Goal: Task Accomplishment & Management: Use online tool/utility

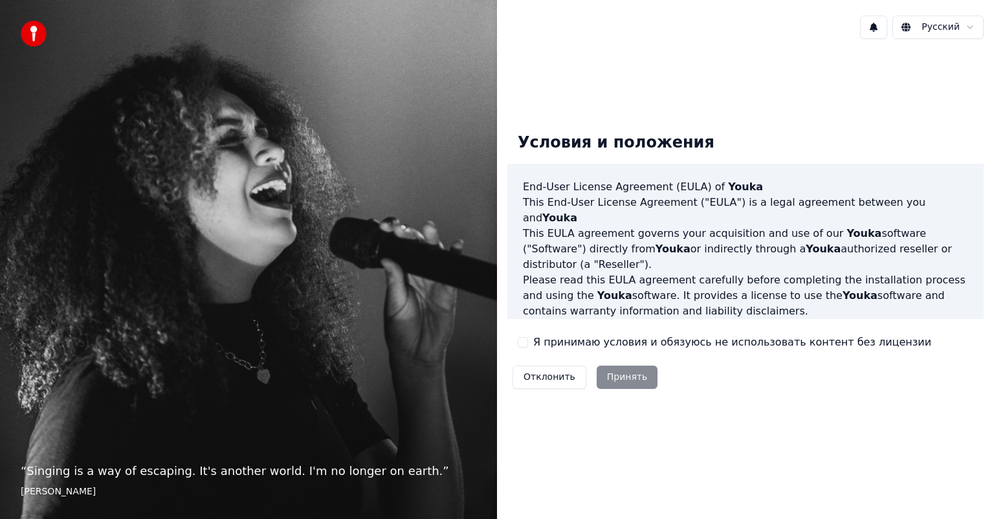
click at [521, 342] on button "Я принимаю условия и обязуюсь не использовать контент без лицензии" at bounding box center [523, 342] width 10 height 10
click at [628, 381] on button "Принять" at bounding box center [627, 377] width 61 height 23
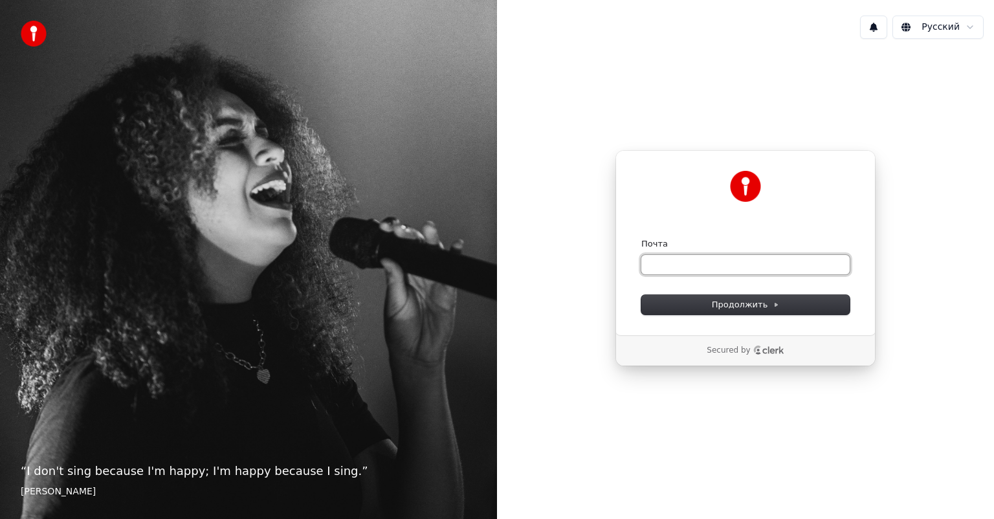
click at [669, 270] on input "Почта" at bounding box center [745, 264] width 208 height 19
click at [744, 312] on button "Продолжить" at bounding box center [745, 304] width 208 height 19
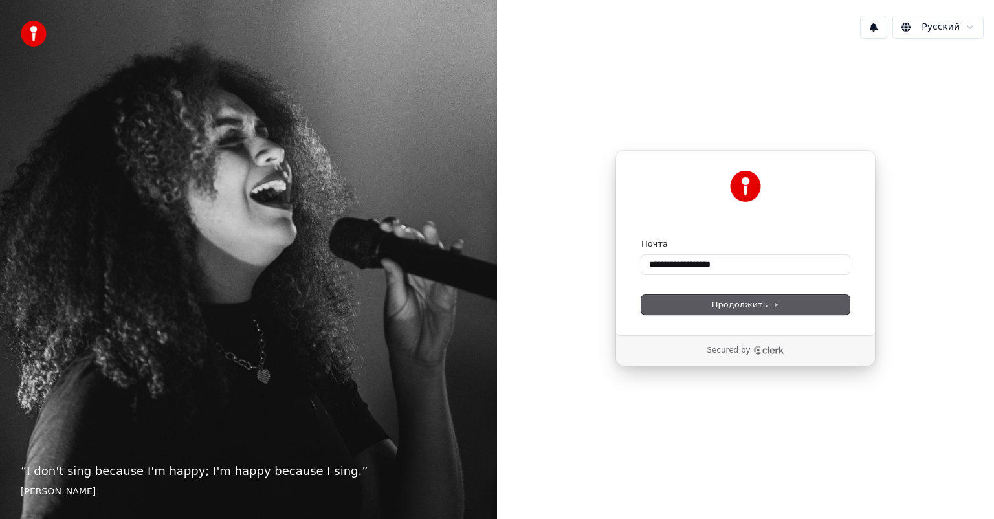
type input "**********"
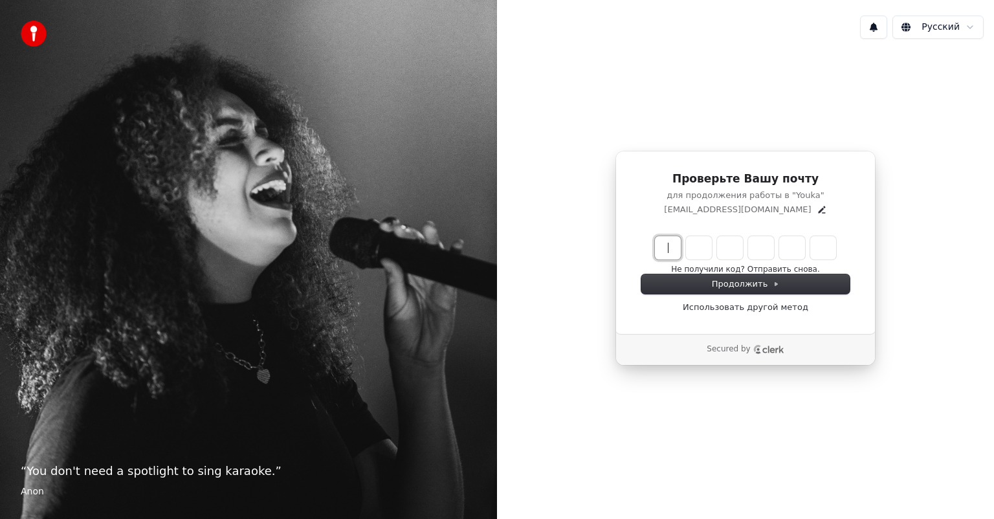
click at [664, 253] on input "Enter verification code" at bounding box center [758, 247] width 207 height 23
type input "******"
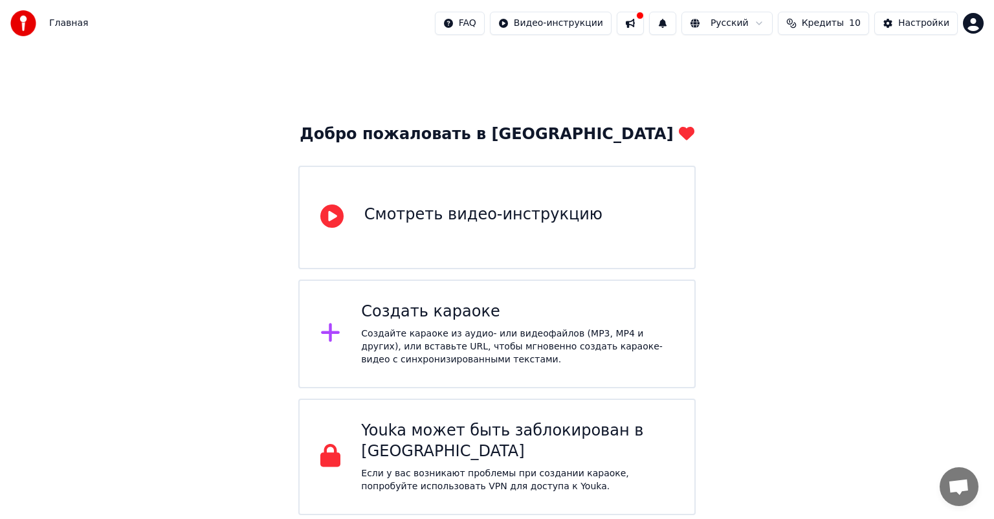
click at [334, 221] on icon at bounding box center [331, 216] width 23 height 23
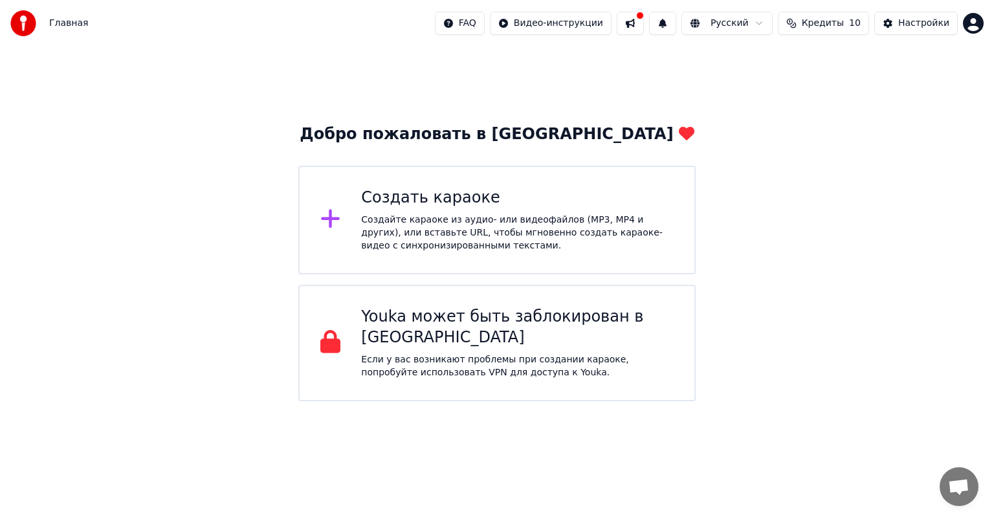
click at [331, 227] on icon at bounding box center [330, 219] width 19 height 19
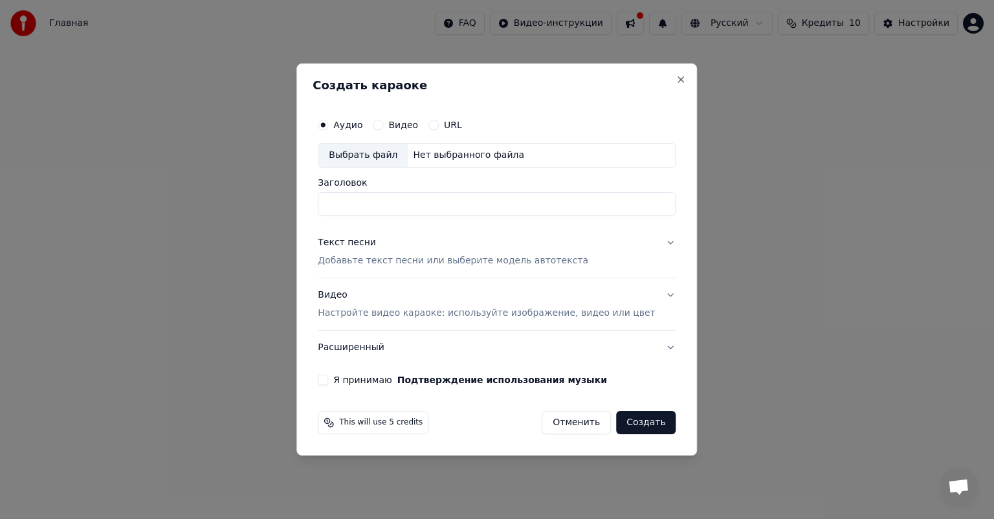
click at [370, 159] on div "Выбрать файл" at bounding box center [362, 155] width 89 height 23
drag, startPoint x: 461, startPoint y: 203, endPoint x: 219, endPoint y: 201, distance: 242.1
click at [219, 201] on body "**********" at bounding box center [497, 200] width 994 height 401
type input "*"
type input "**********"
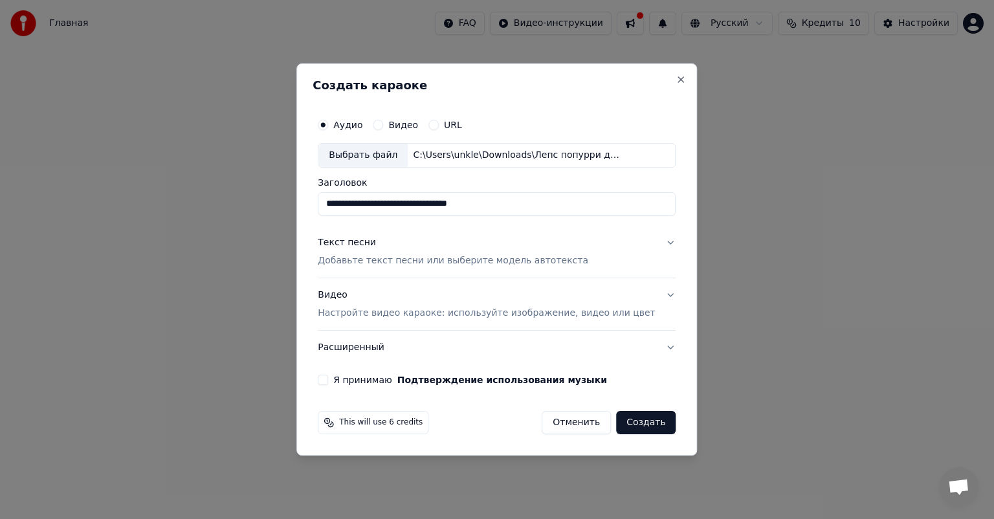
click at [437, 261] on p "Добавьте текст песни или выберите модель автотекста" at bounding box center [453, 260] width 271 height 13
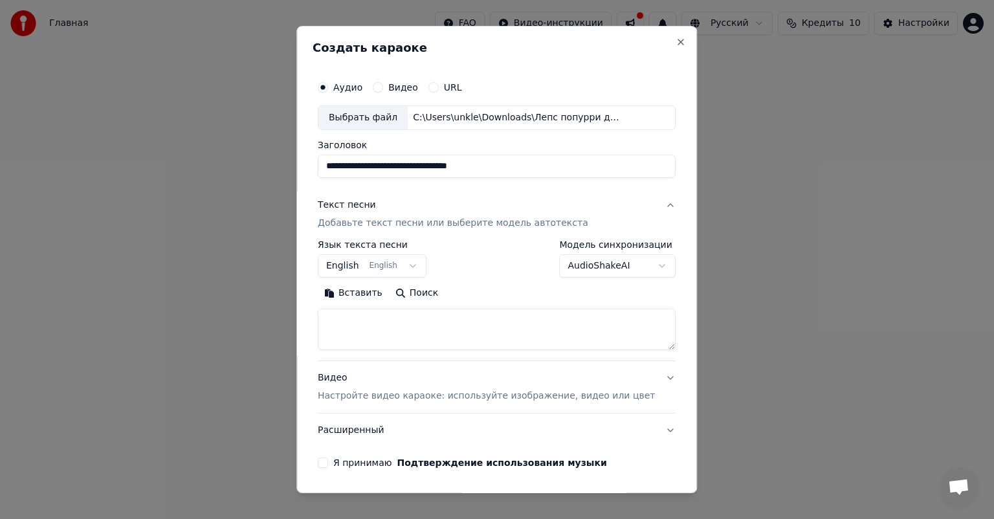
click at [421, 264] on button "English English" at bounding box center [372, 265] width 109 height 23
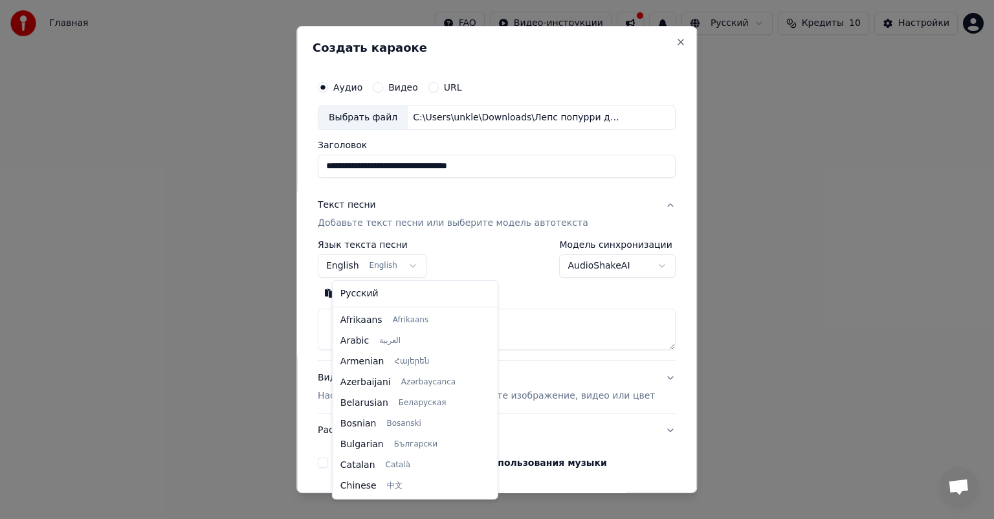
scroll to position [104, 0]
select select "**"
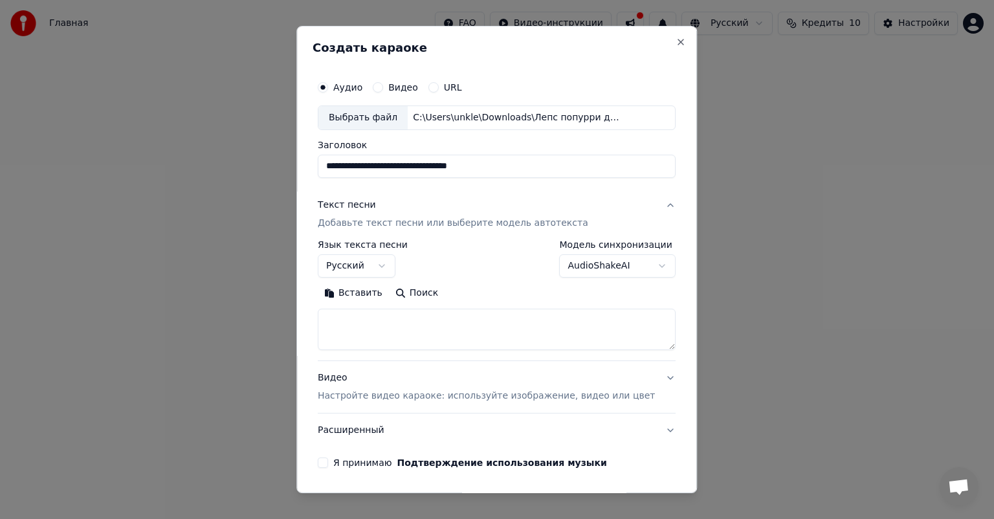
click at [363, 316] on textarea at bounding box center [497, 329] width 358 height 41
click at [406, 291] on button "Поиск" at bounding box center [417, 293] width 56 height 21
click at [362, 318] on textarea at bounding box center [497, 329] width 358 height 41
click at [353, 291] on button "Вставить" at bounding box center [353, 293] width 71 height 21
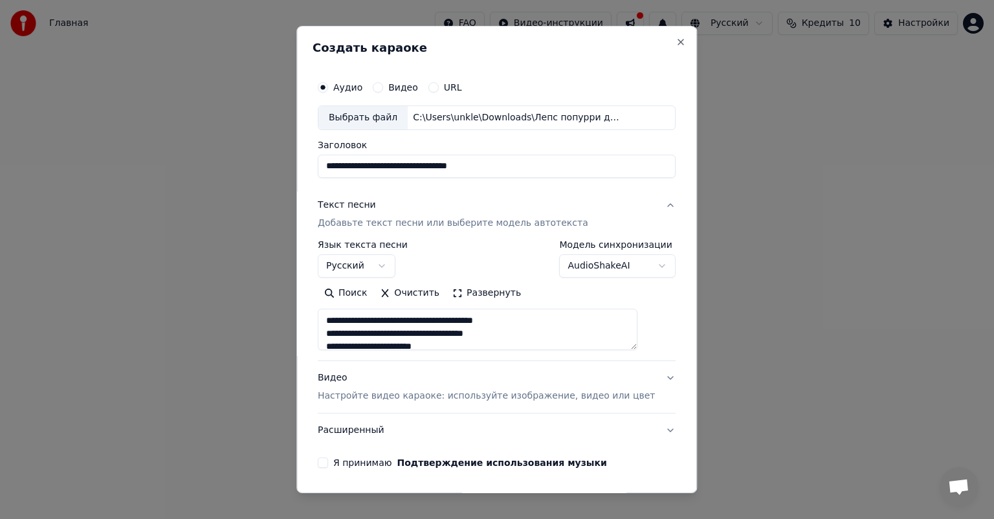
scroll to position [65, 0]
click at [460, 319] on textarea at bounding box center [478, 329] width 320 height 41
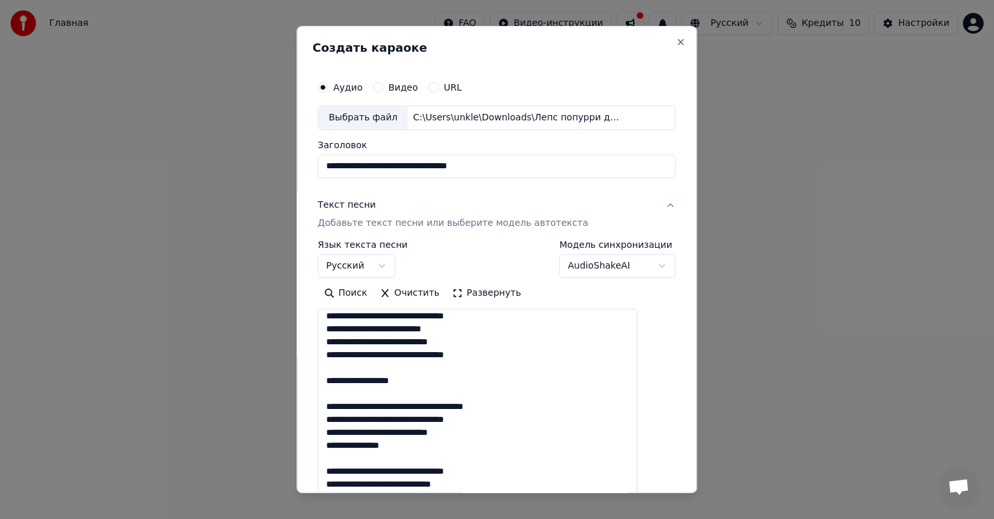
drag, startPoint x: 647, startPoint y: 344, endPoint x: 679, endPoint y: 507, distance: 166.9
click at [679, 401] on body "**********" at bounding box center [497, 200] width 994 height 401
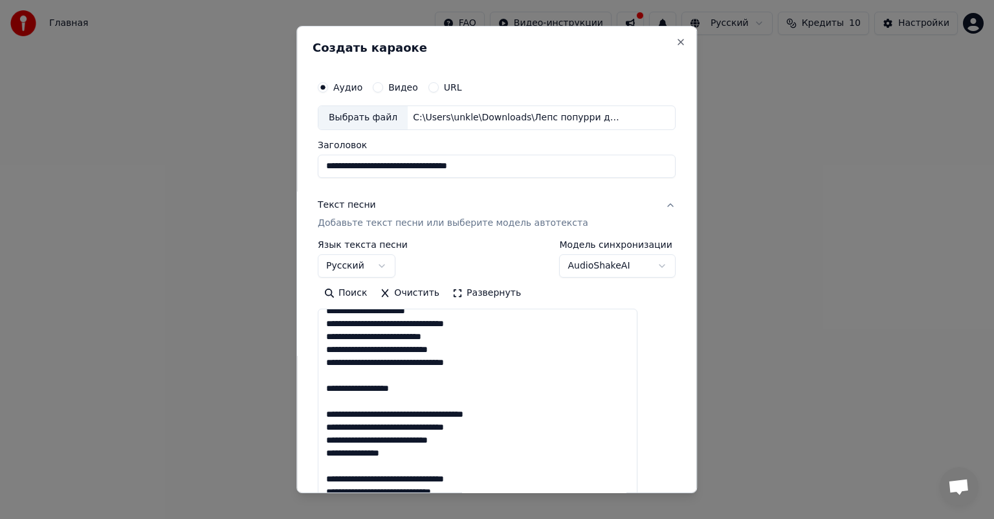
drag, startPoint x: 339, startPoint y: 314, endPoint x: 378, endPoint y: 321, distance: 39.5
click at [378, 321] on textarea at bounding box center [478, 411] width 320 height 205
drag, startPoint x: 358, startPoint y: 334, endPoint x: 337, endPoint y: 339, distance: 22.0
click at [337, 339] on textarea at bounding box center [478, 411] width 320 height 205
drag, startPoint x: 340, startPoint y: 348, endPoint x: 358, endPoint y: 345, distance: 18.3
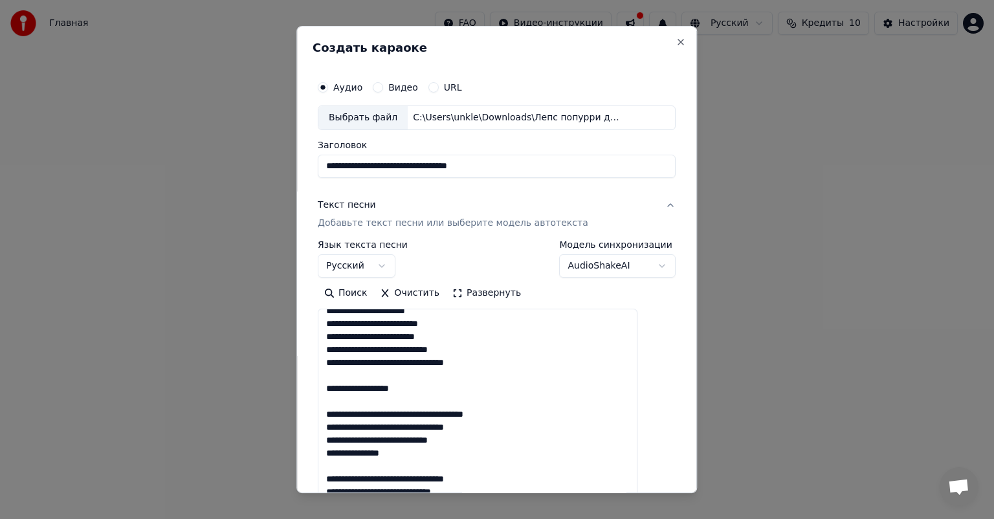
click at [358, 345] on textarea at bounding box center [478, 411] width 320 height 205
drag, startPoint x: 337, startPoint y: 364, endPoint x: 357, endPoint y: 362, distance: 20.9
click at [357, 362] on textarea at bounding box center [478, 411] width 320 height 205
drag, startPoint x: 342, startPoint y: 369, endPoint x: 382, endPoint y: 409, distance: 56.3
click at [382, 409] on textarea at bounding box center [478, 411] width 320 height 205
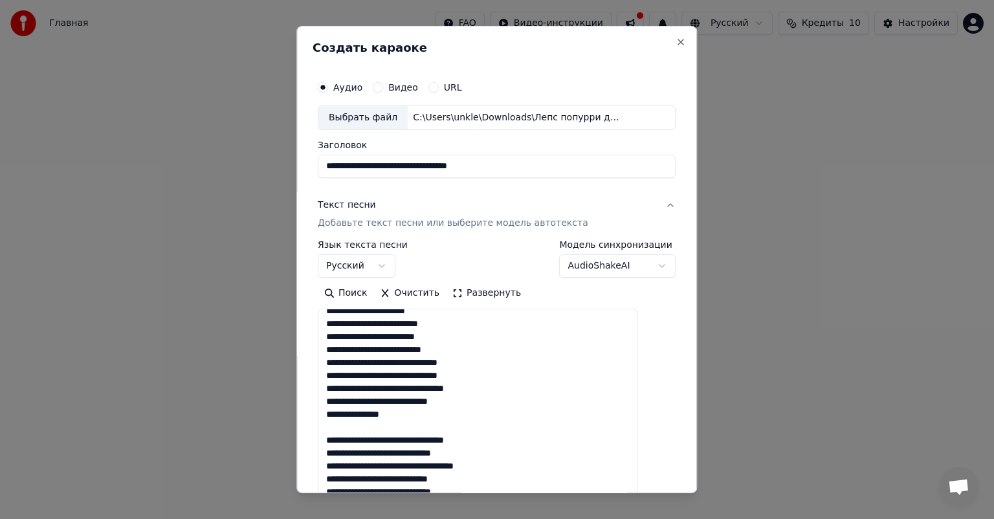
drag, startPoint x: 360, startPoint y: 389, endPoint x: 333, endPoint y: 385, distance: 26.8
click at [333, 385] on textarea at bounding box center [478, 411] width 320 height 205
click at [346, 424] on textarea at bounding box center [478, 411] width 320 height 205
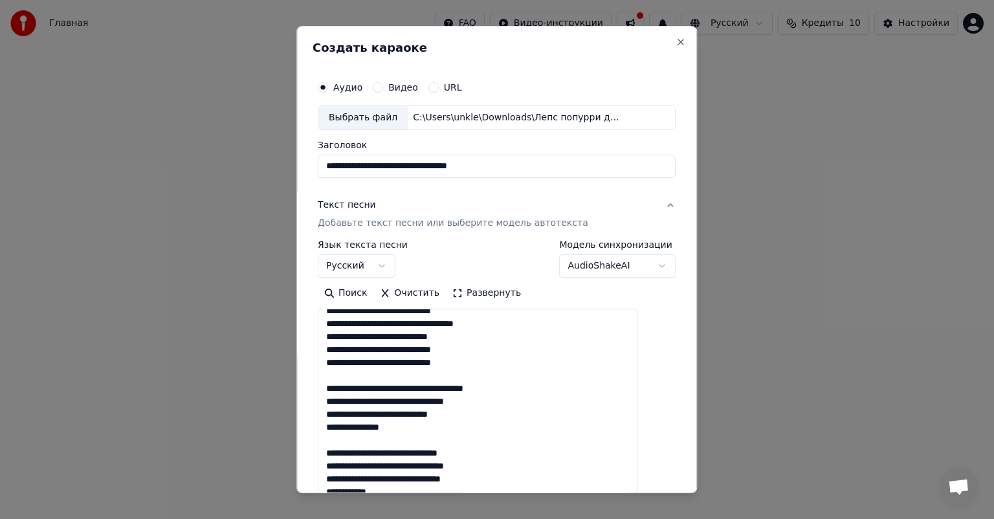
click at [338, 373] on textarea at bounding box center [478, 411] width 320 height 205
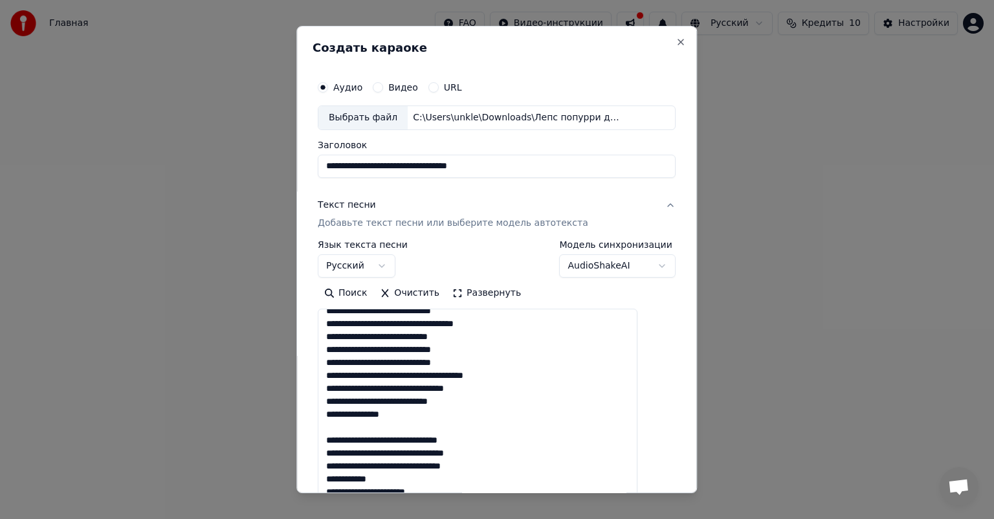
drag, startPoint x: 342, startPoint y: 374, endPoint x: 382, endPoint y: 377, distance: 40.3
click at [382, 377] on textarea at bounding box center [478, 411] width 320 height 205
drag, startPoint x: 361, startPoint y: 388, endPoint x: 331, endPoint y: 388, distance: 29.8
click at [331, 388] on textarea at bounding box center [478, 411] width 320 height 205
click at [345, 425] on textarea at bounding box center [478, 411] width 320 height 205
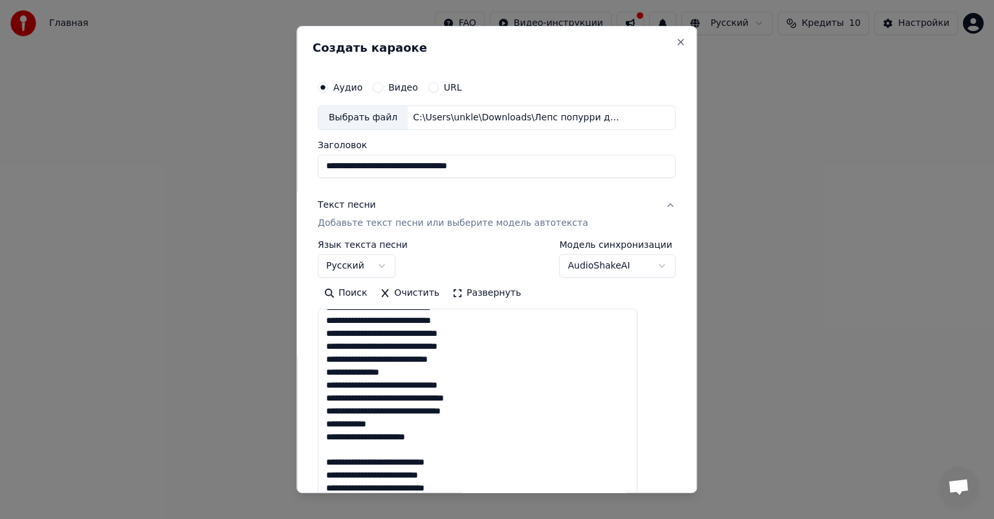
scroll to position [269, 0]
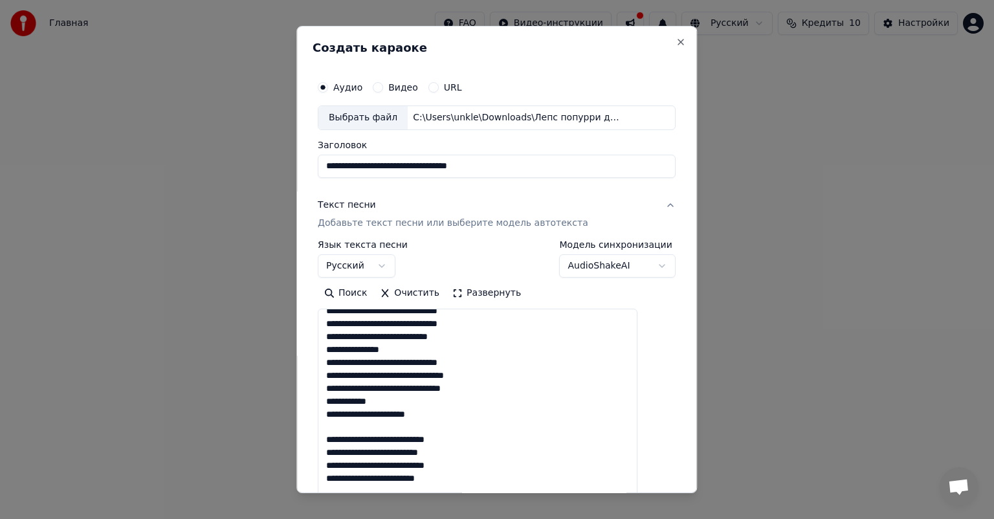
drag, startPoint x: 360, startPoint y: 375, endPoint x: 334, endPoint y: 381, distance: 26.4
click at [334, 381] on textarea at bounding box center [478, 411] width 320 height 205
drag, startPoint x: 340, startPoint y: 412, endPoint x: 462, endPoint y: 432, distance: 123.4
click at [462, 432] on textarea at bounding box center [478, 411] width 320 height 205
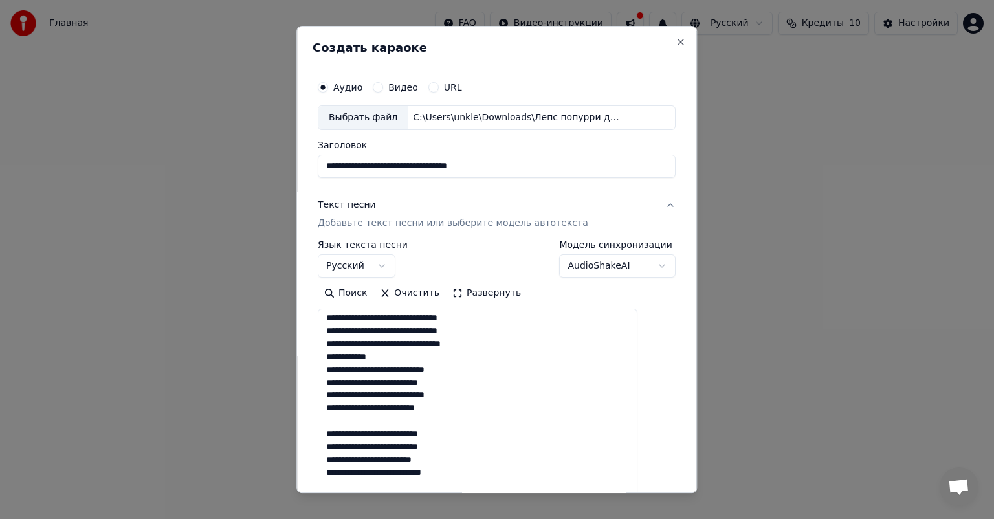
scroll to position [333, 0]
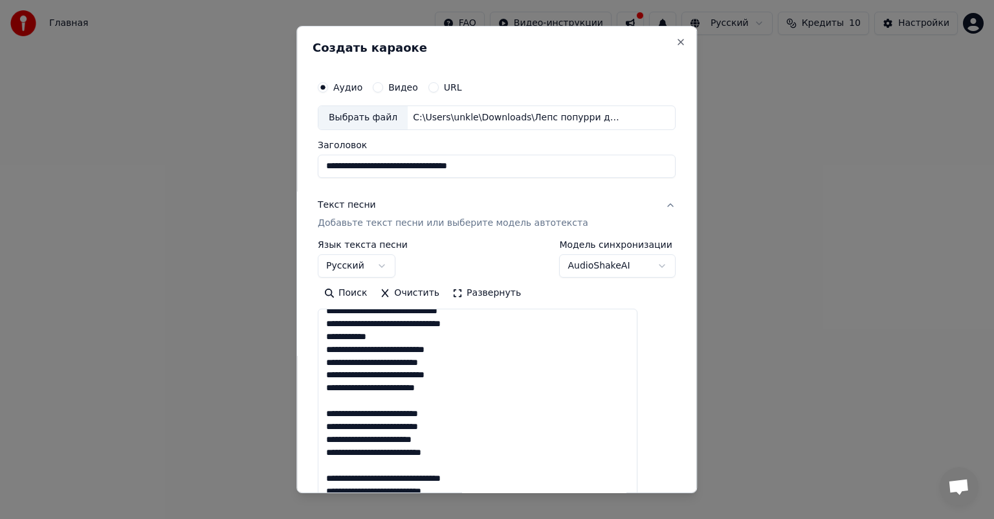
click at [345, 400] on textarea at bounding box center [478, 411] width 320 height 205
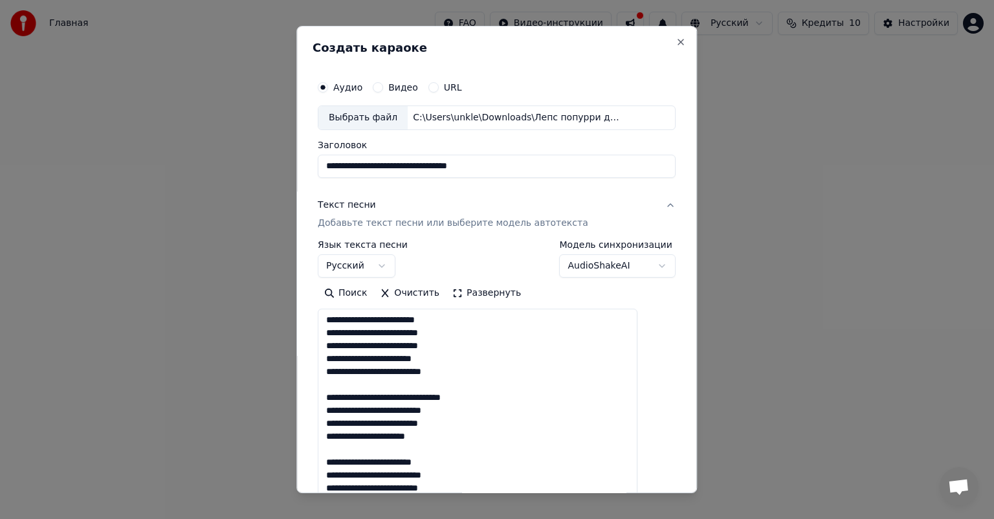
scroll to position [414, 0]
click at [340, 367] on textarea at bounding box center [478, 411] width 320 height 205
drag, startPoint x: 340, startPoint y: 388, endPoint x: 381, endPoint y: 385, distance: 40.2
click at [381, 385] on textarea at bounding box center [478, 411] width 320 height 205
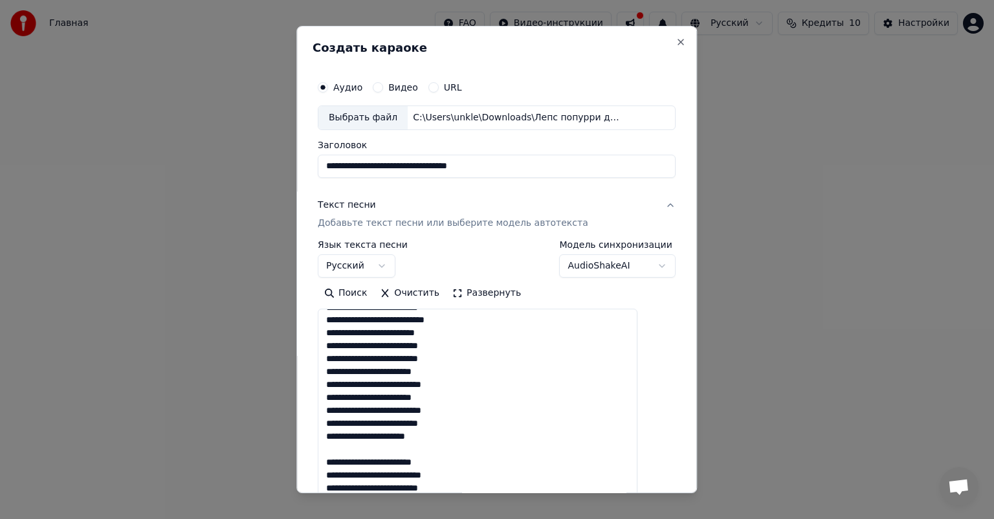
drag, startPoint x: 340, startPoint y: 399, endPoint x: 360, endPoint y: 398, distance: 19.4
click at [360, 398] on textarea at bounding box center [478, 411] width 320 height 205
drag, startPoint x: 337, startPoint y: 408, endPoint x: 358, endPoint y: 408, distance: 21.4
click at [358, 408] on textarea at bounding box center [478, 411] width 320 height 205
drag, startPoint x: 340, startPoint y: 423, endPoint x: 361, endPoint y: 425, distance: 21.4
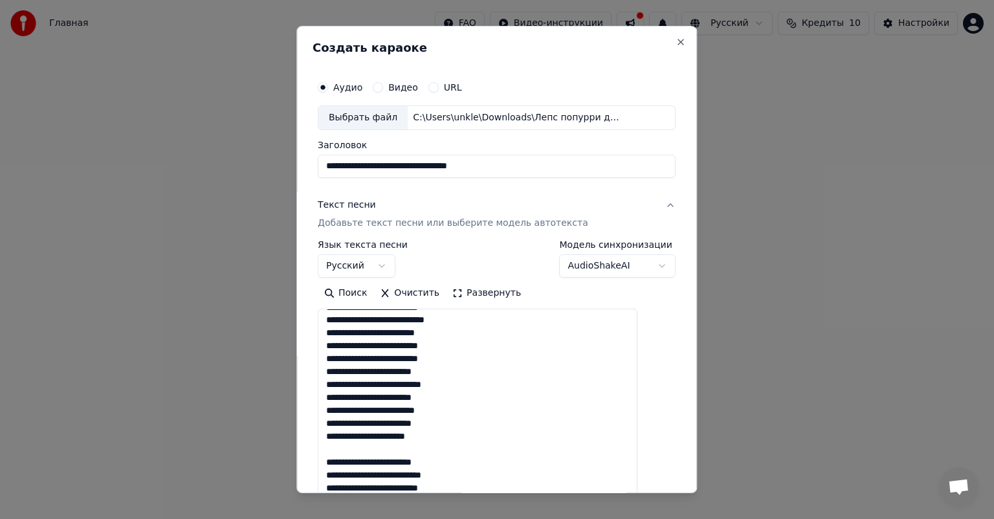
click at [361, 425] on textarea at bounding box center [478, 411] width 320 height 205
click at [338, 431] on textarea at bounding box center [478, 411] width 320 height 205
drag, startPoint x: 333, startPoint y: 450, endPoint x: 355, endPoint y: 448, distance: 22.2
click at [355, 448] on textarea at bounding box center [478, 411] width 320 height 205
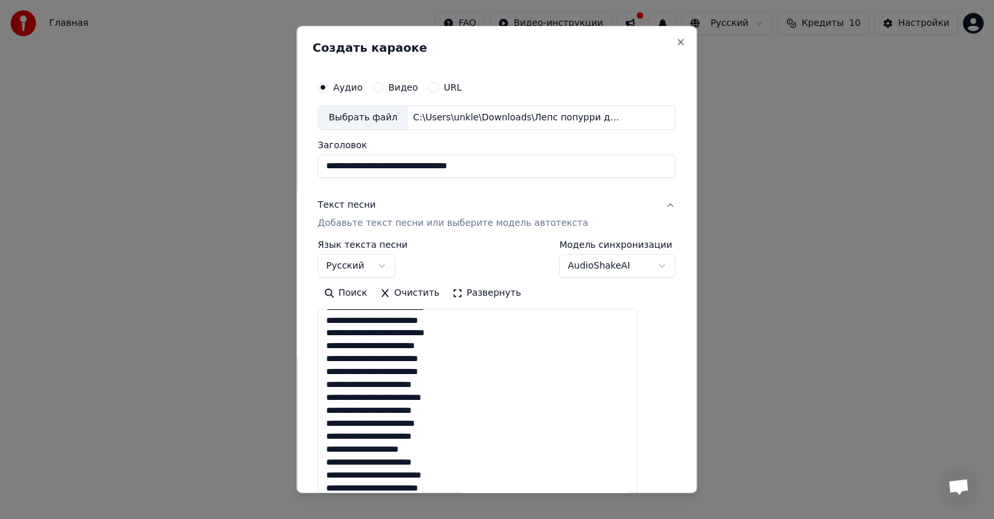
click at [342, 460] on textarea at bounding box center [478, 411] width 320 height 205
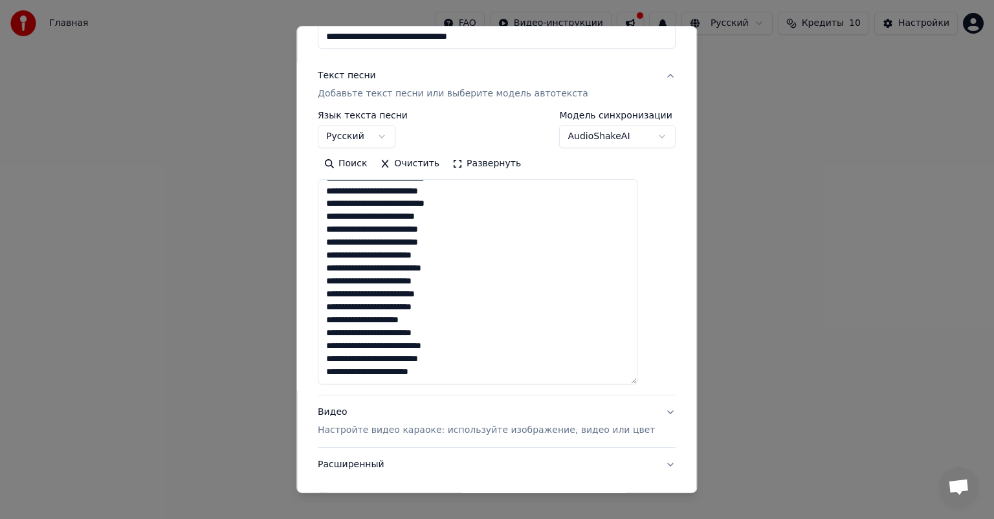
drag, startPoint x: 341, startPoint y: 334, endPoint x: 358, endPoint y: 333, distance: 16.9
click at [358, 333] on textarea at bounding box center [478, 281] width 320 height 205
drag, startPoint x: 338, startPoint y: 346, endPoint x: 357, endPoint y: 351, distance: 19.5
click at [357, 351] on textarea at bounding box center [478, 281] width 320 height 205
drag, startPoint x: 339, startPoint y: 361, endPoint x: 357, endPoint y: 362, distance: 18.2
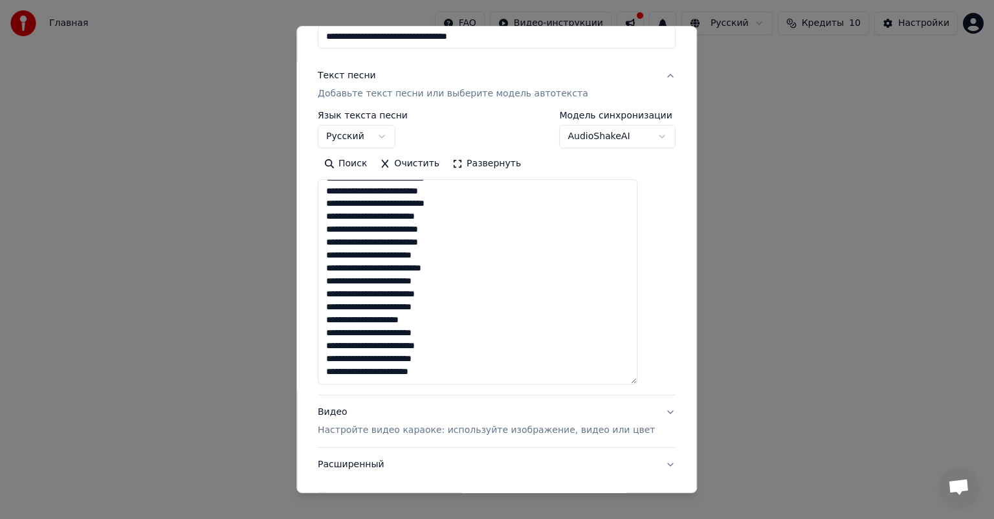
click at [357, 362] on textarea at bounding box center [478, 281] width 320 height 205
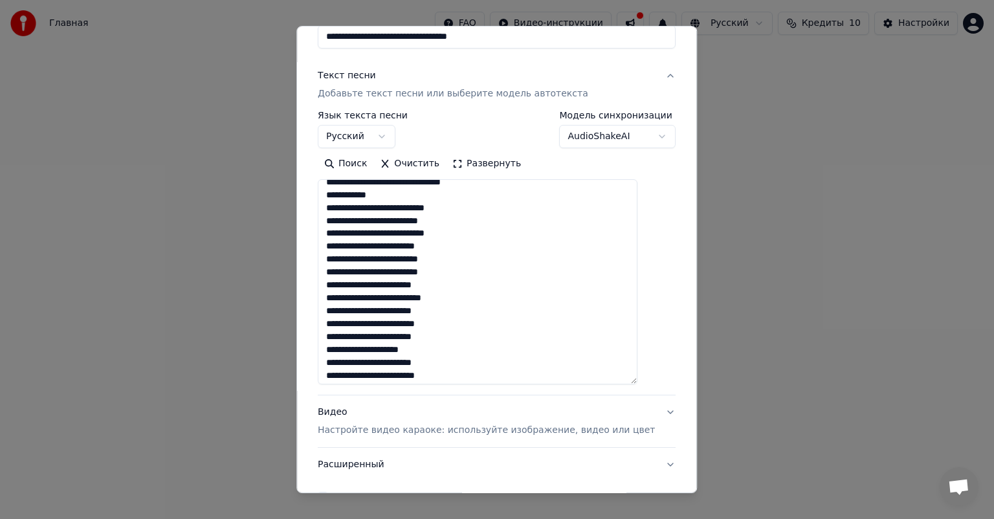
scroll to position [388, 0]
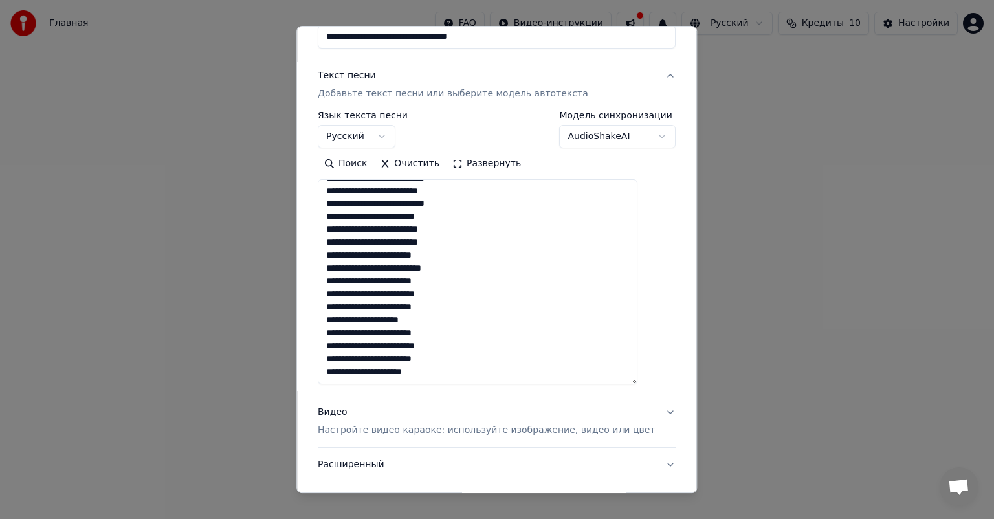
type textarea "**********"
click at [608, 430] on p "Настройте видео караоке: используйте изображение, видео или цвет" at bounding box center [486, 430] width 337 height 13
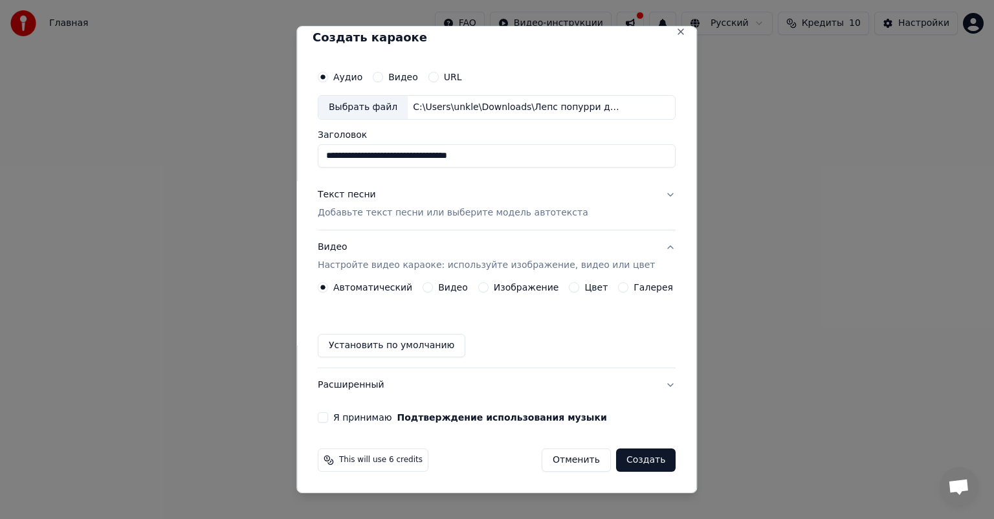
scroll to position [10, 0]
click at [654, 194] on button "Текст песни Добавьте текст песни или выберите модель автотекста" at bounding box center [497, 205] width 358 height 52
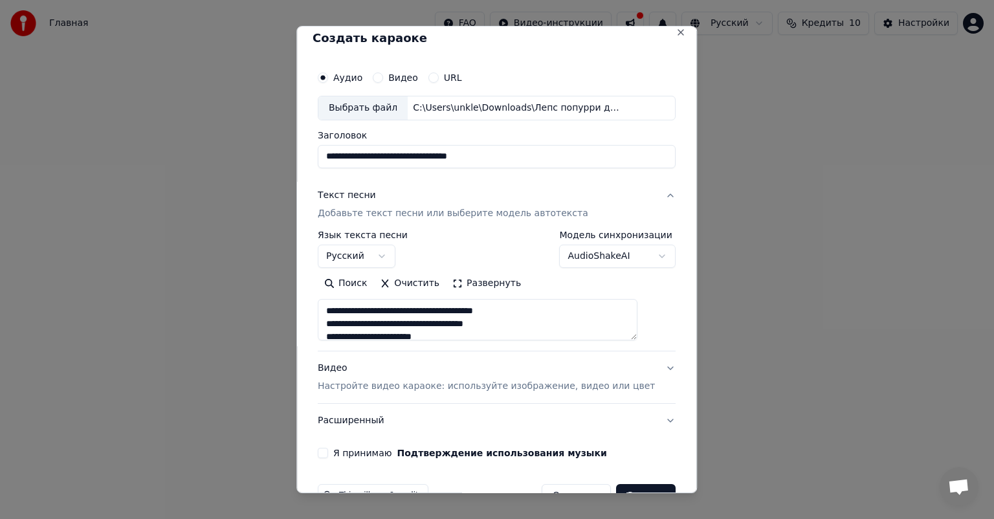
click at [641, 194] on button "Текст песни Добавьте текст песни или выберите модель автотекста" at bounding box center [497, 205] width 358 height 52
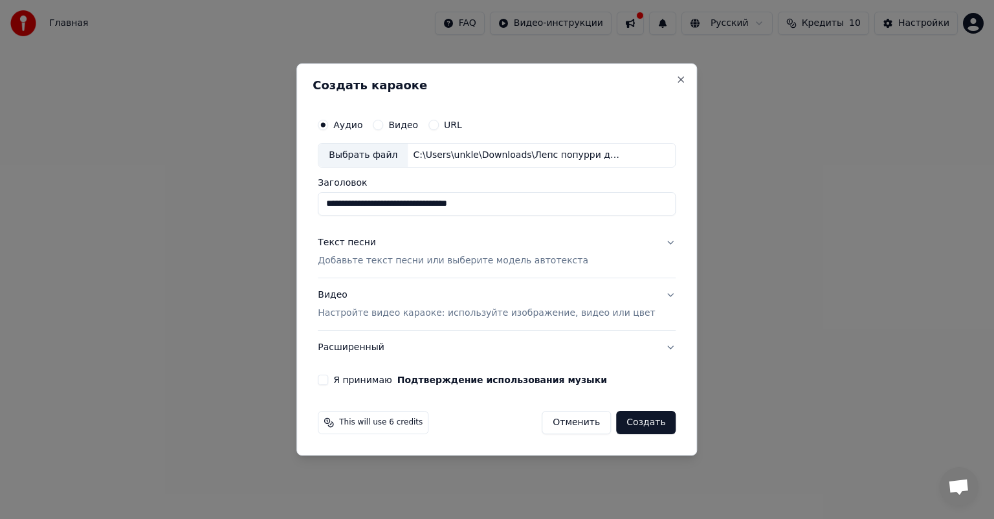
click at [651, 293] on button "Видео Настройте видео караоке: используйте изображение, видео или цвет" at bounding box center [497, 304] width 358 height 52
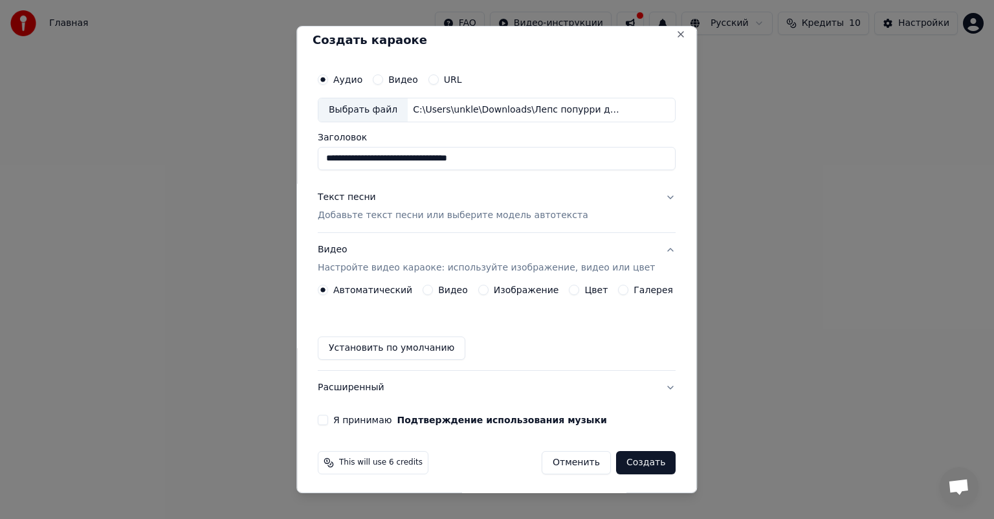
scroll to position [10, 0]
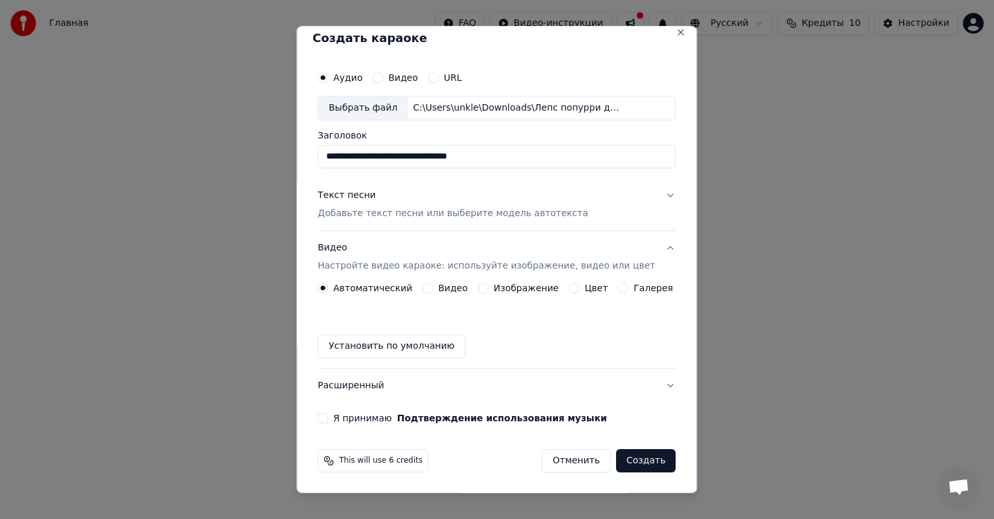
click at [328, 416] on button "Я принимаю Подтверждение использования музыки" at bounding box center [323, 418] width 10 height 10
click at [523, 287] on label "Изображение" at bounding box center [526, 287] width 65 height 9
click at [489, 287] on button "Изображение" at bounding box center [483, 288] width 10 height 10
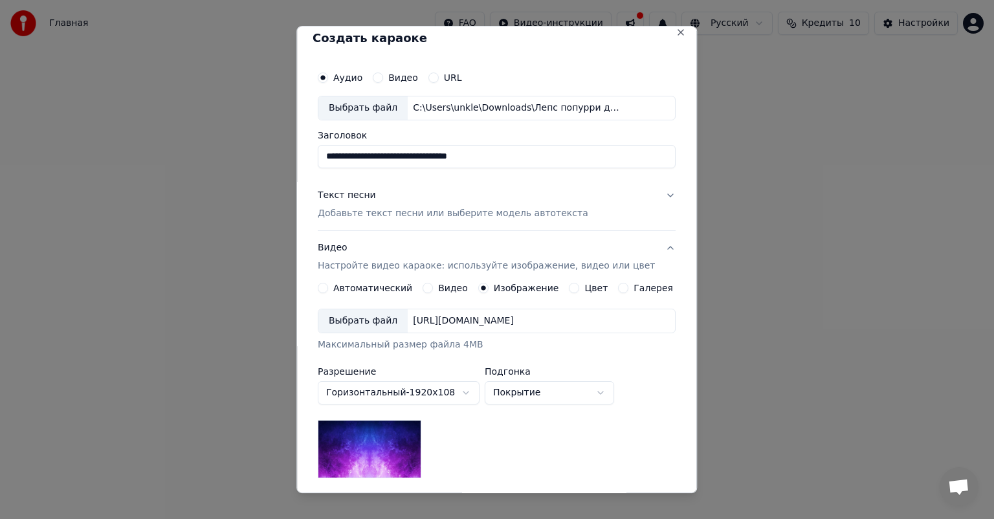
click at [386, 322] on div "Выбрать файл" at bounding box center [362, 320] width 89 height 23
click at [377, 288] on label "Автоматический" at bounding box center [372, 287] width 79 height 9
click at [328, 288] on button "Автоматический" at bounding box center [323, 288] width 10 height 10
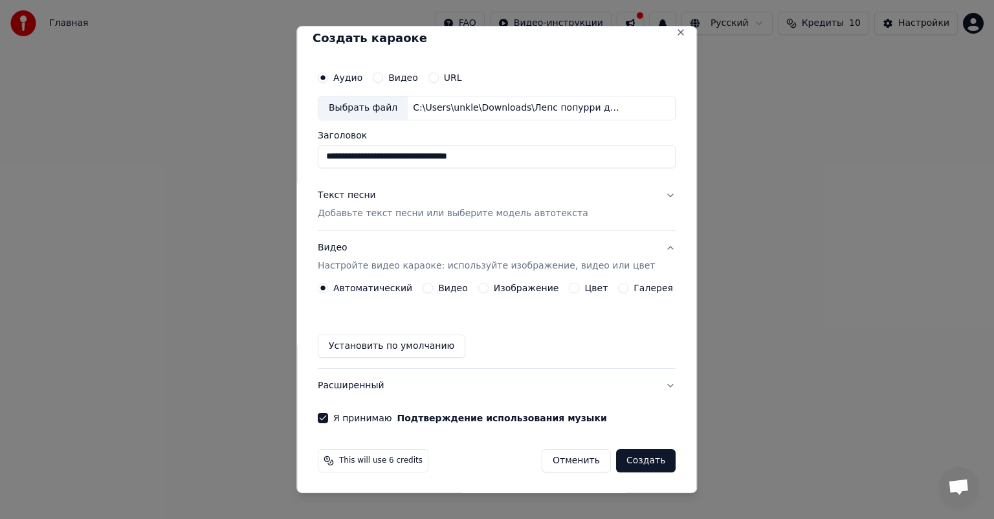
click at [509, 287] on label "Изображение" at bounding box center [526, 287] width 65 height 9
click at [489, 287] on button "Изображение" at bounding box center [483, 288] width 10 height 10
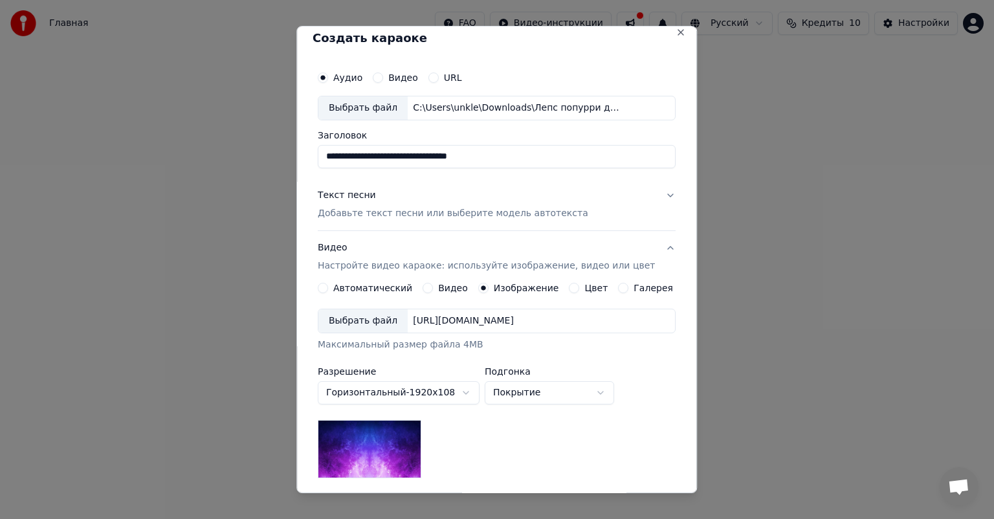
click at [370, 288] on label "Автоматический" at bounding box center [372, 287] width 79 height 9
click at [328, 288] on button "Автоматический" at bounding box center [323, 288] width 10 height 10
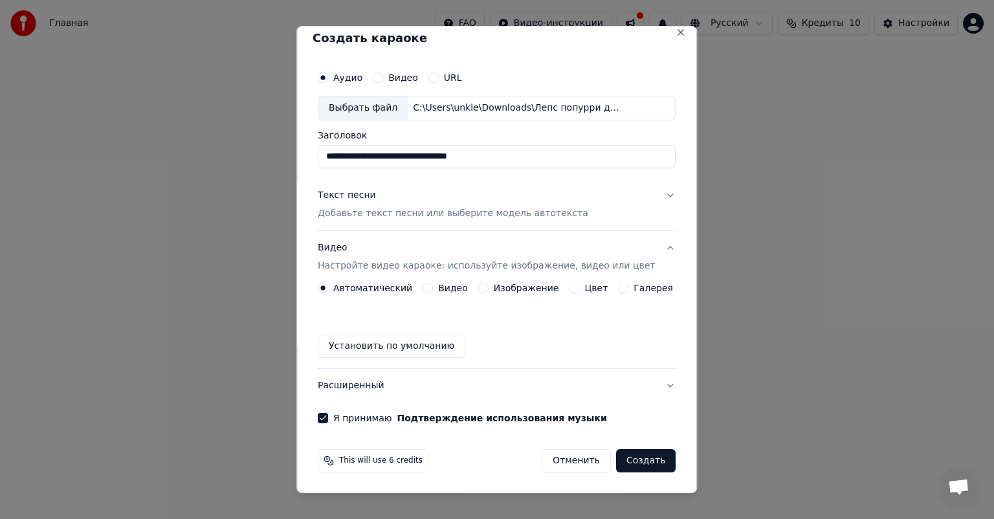
click at [650, 384] on button "Расширенный" at bounding box center [497, 386] width 358 height 34
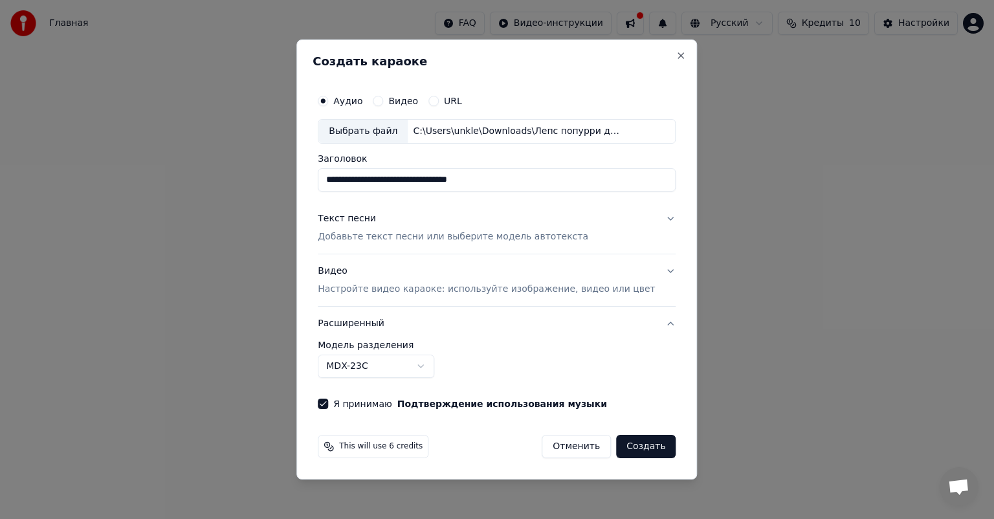
click at [647, 323] on button "Расширенный" at bounding box center [497, 324] width 358 height 34
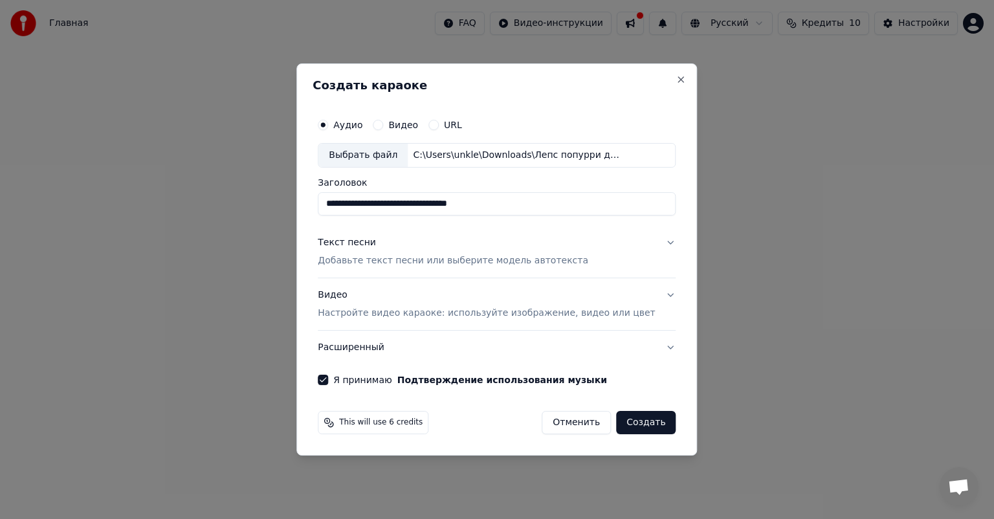
click at [637, 425] on button "Создать" at bounding box center [646, 422] width 60 height 23
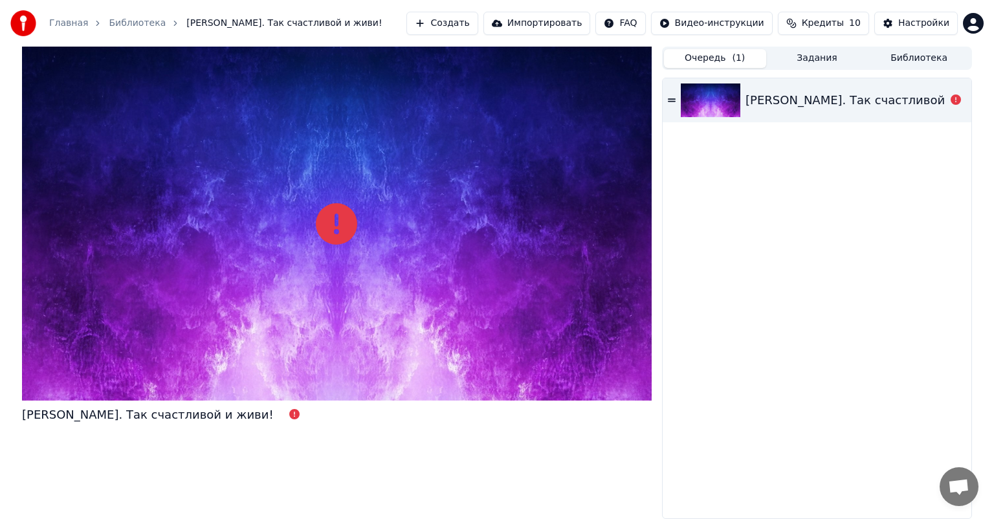
click at [714, 57] on button "Очередь ( 1 )" at bounding box center [715, 58] width 102 height 19
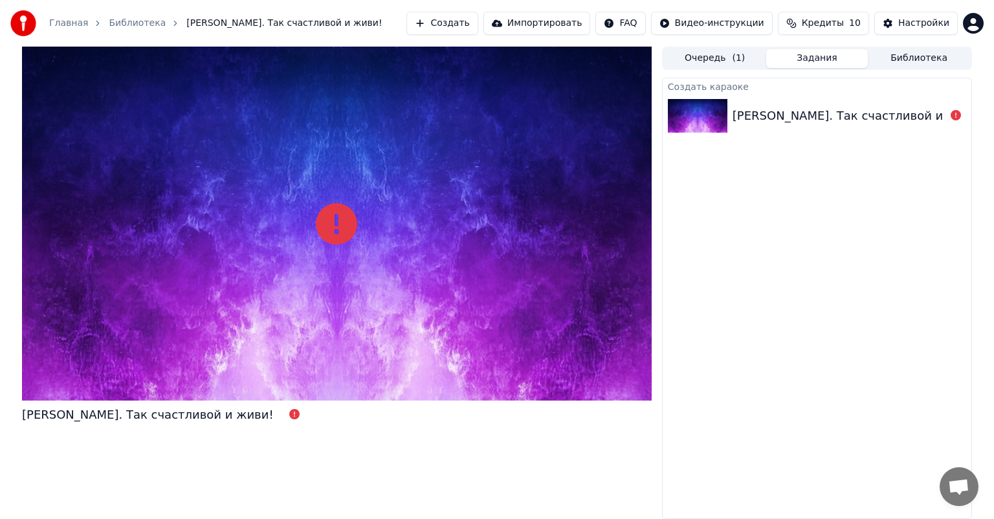
click at [808, 55] on button "Задания" at bounding box center [817, 58] width 102 height 19
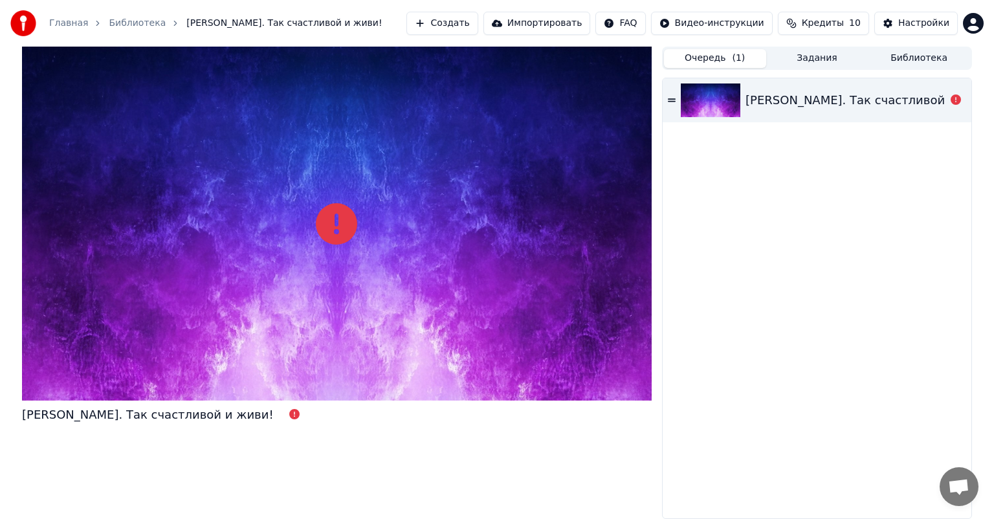
click at [698, 49] on button "Очередь ( 1 )" at bounding box center [715, 58] width 102 height 19
click at [289, 414] on icon at bounding box center [294, 414] width 10 height 10
click at [192, 417] on div "Григорий Лепс. Так счастливой и живи!" at bounding box center [148, 415] width 252 height 18
click at [336, 230] on icon at bounding box center [336, 223] width 41 height 41
click at [381, 267] on div at bounding box center [337, 224] width 630 height 354
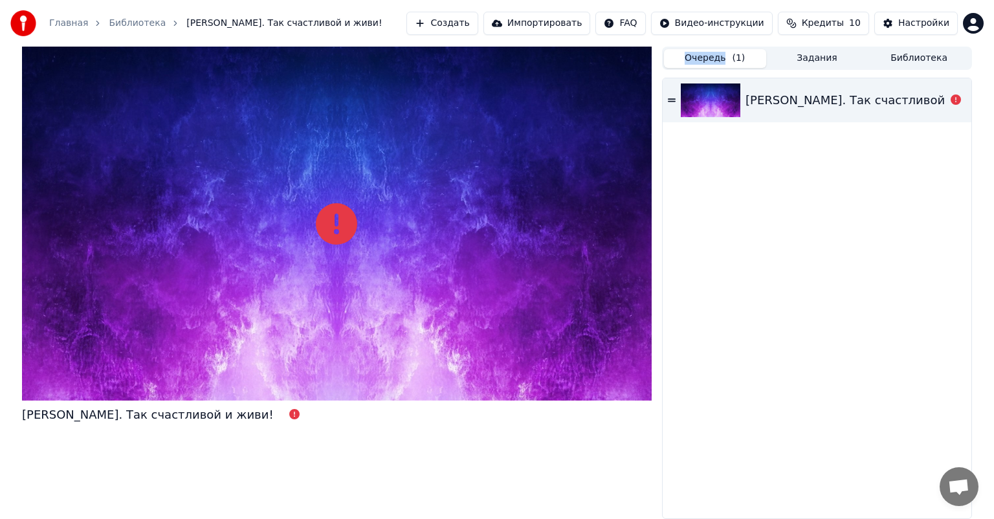
click at [381, 267] on div at bounding box center [337, 224] width 630 height 354
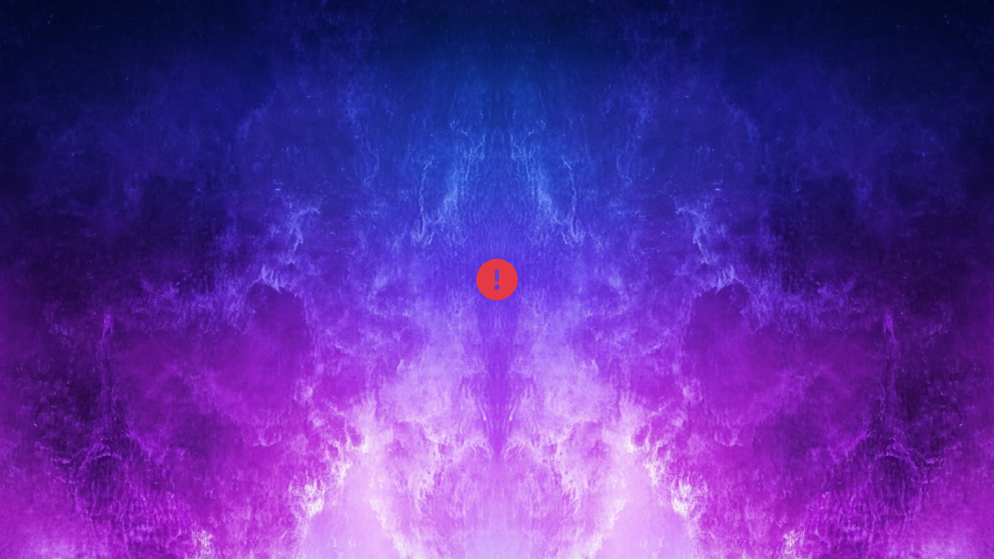
click at [707, 324] on div at bounding box center [497, 279] width 994 height 559
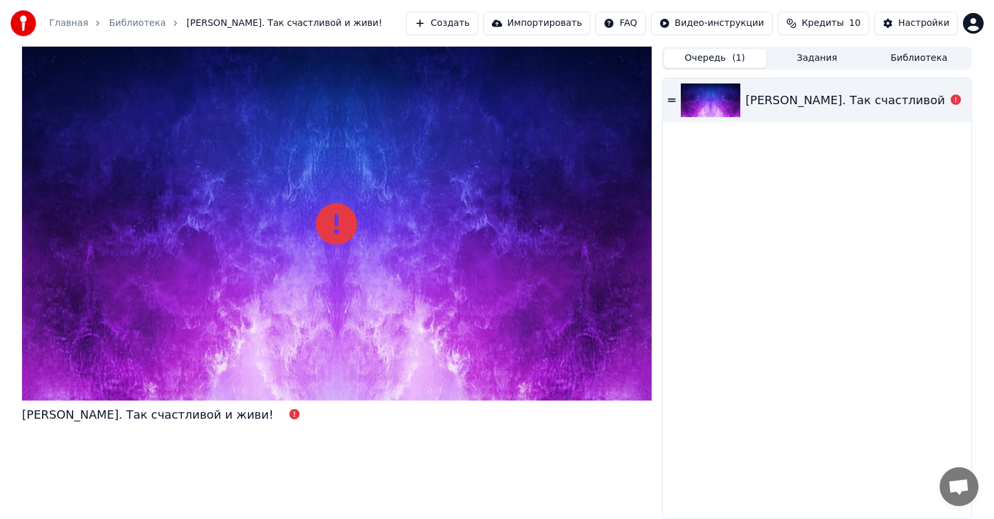
click at [675, 98] on icon at bounding box center [672, 100] width 8 height 9
click at [789, 100] on div "Григорий Лепс. Так счастливой и живи!" at bounding box center [872, 100] width 252 height 18
click at [137, 415] on div "Григорий Лепс. Так счастливой и живи!" at bounding box center [148, 415] width 252 height 18
click at [383, 435] on div "Григорий Лепс. Так счастливой и живи!" at bounding box center [337, 283] width 630 height 472
click at [379, 437] on div "Григорий Лепс. Так счастливой и живи!" at bounding box center [337, 283] width 630 height 472
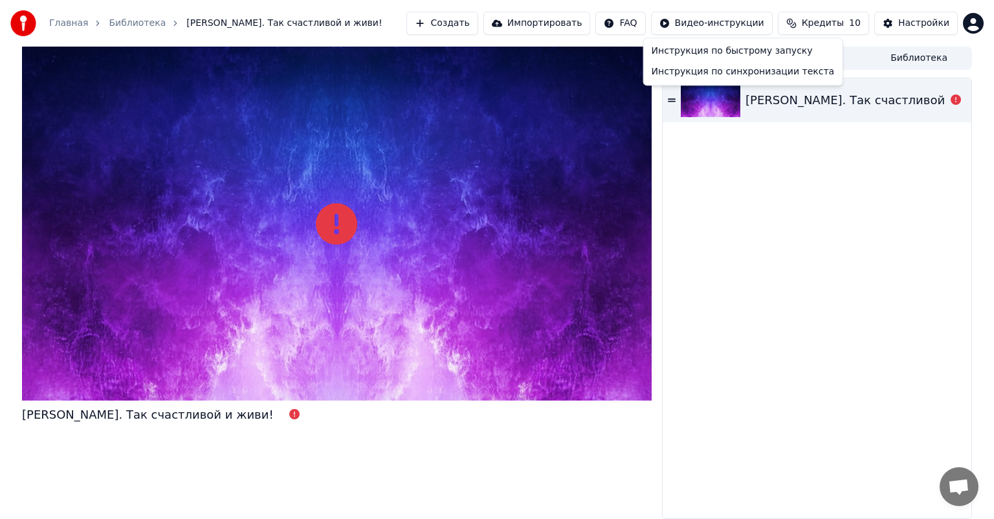
click at [733, 24] on html "Главная Библиотека Григорий Лепс. Так счастливой и живи! Создать Импортировать …" at bounding box center [497, 259] width 994 height 519
click at [342, 223] on html "Главная Библиотека Григорий Лепс. Так счастливой и живи! Создать Импортировать …" at bounding box center [497, 259] width 994 height 519
click at [857, 181] on div "Григорий Лепс. Так счастливой и живи!" at bounding box center [817, 298] width 309 height 440
click at [478, 28] on button "Создать" at bounding box center [441, 23] width 71 height 23
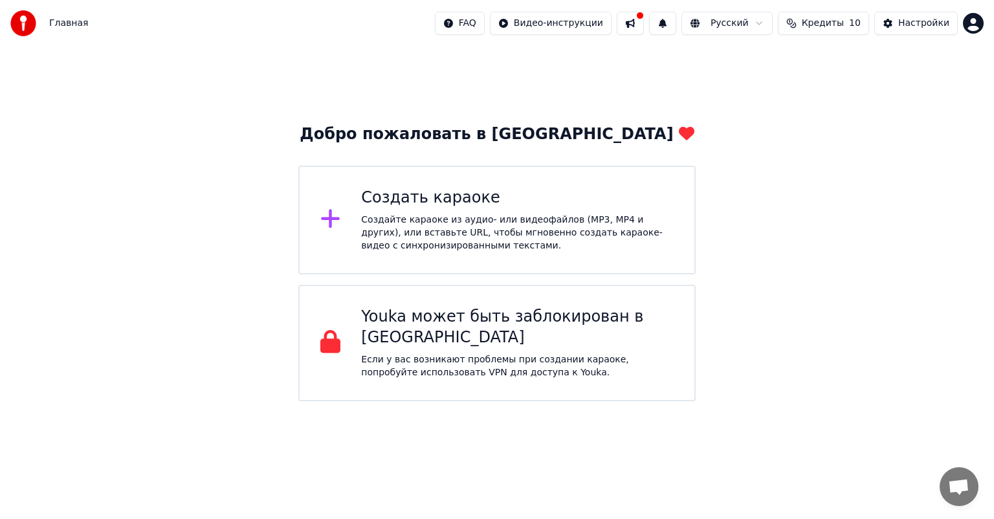
click at [370, 215] on div "Создайте караоке из аудио- или видеофайлов (MP3, MP4 и других), или вставьте UR…" at bounding box center [517, 233] width 313 height 39
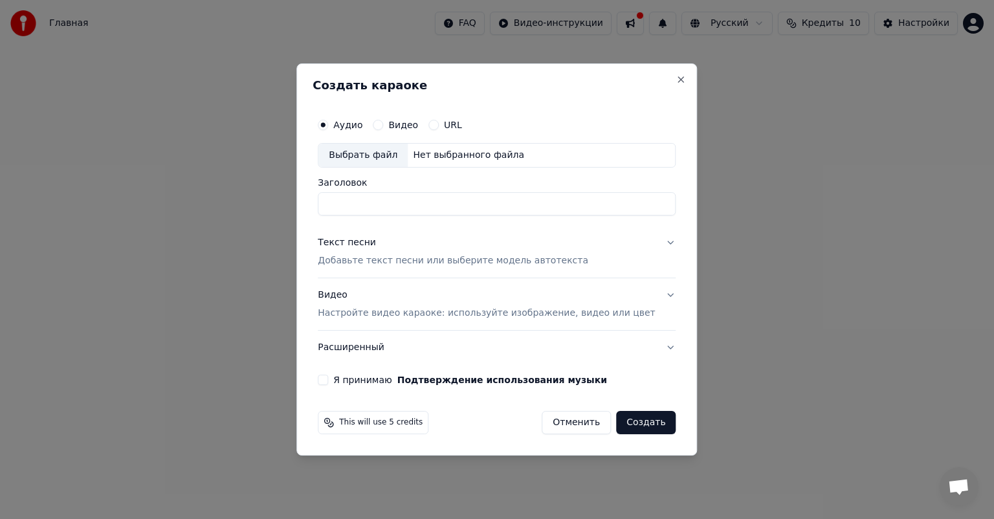
click at [372, 205] on input "Заголовок" at bounding box center [497, 203] width 358 height 23
click at [375, 153] on div "Выбрать файл" at bounding box center [362, 155] width 89 height 23
type input "**********"
click at [399, 261] on p "Добавьте текст песни или выберите модель автотекста" at bounding box center [453, 260] width 271 height 13
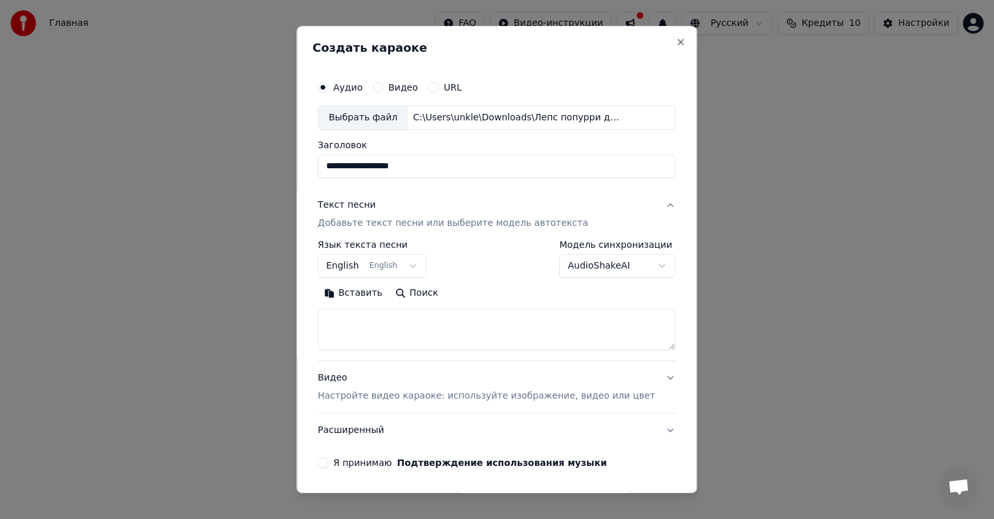
click at [360, 291] on button "Вставить" at bounding box center [353, 293] width 71 height 21
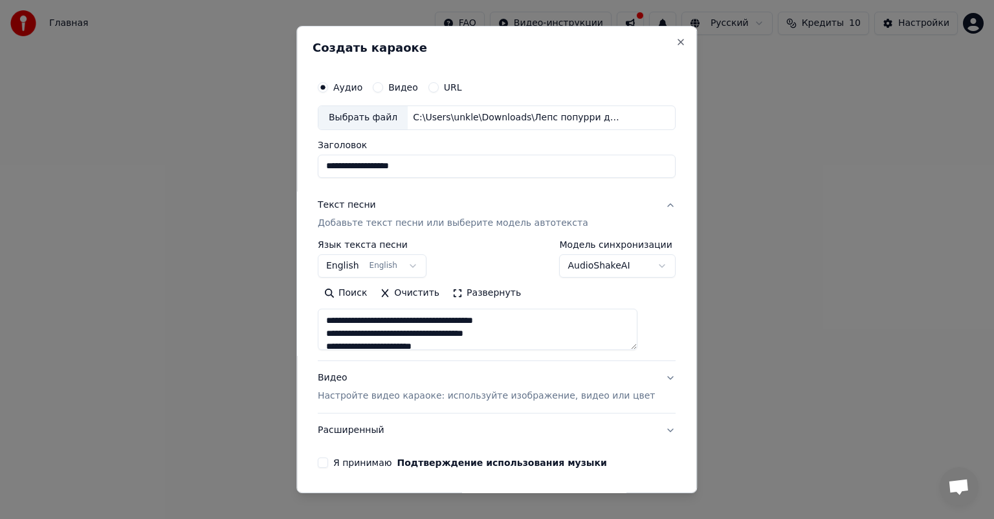
type textarea "**********"
click at [328, 466] on button "Я принимаю Подтверждение использования музыки" at bounding box center [323, 463] width 10 height 10
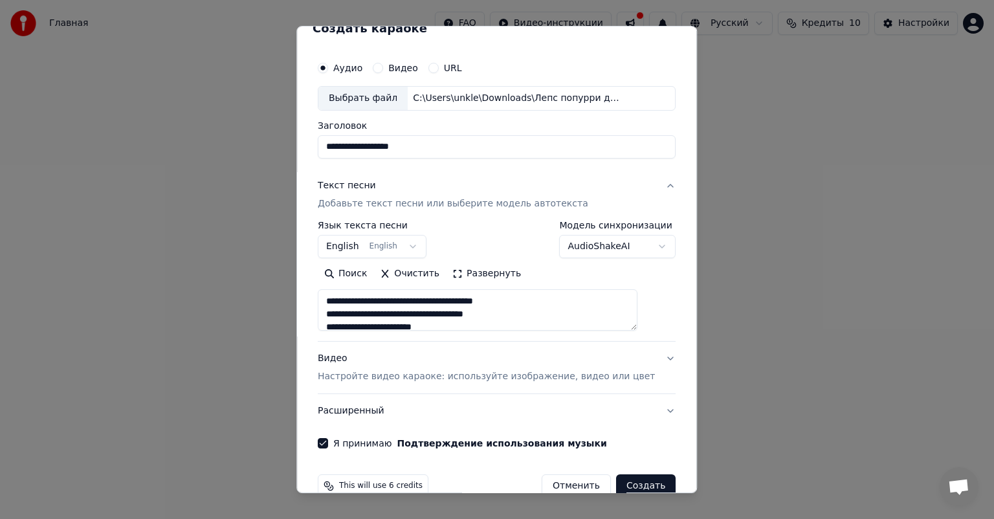
scroll to position [44, 0]
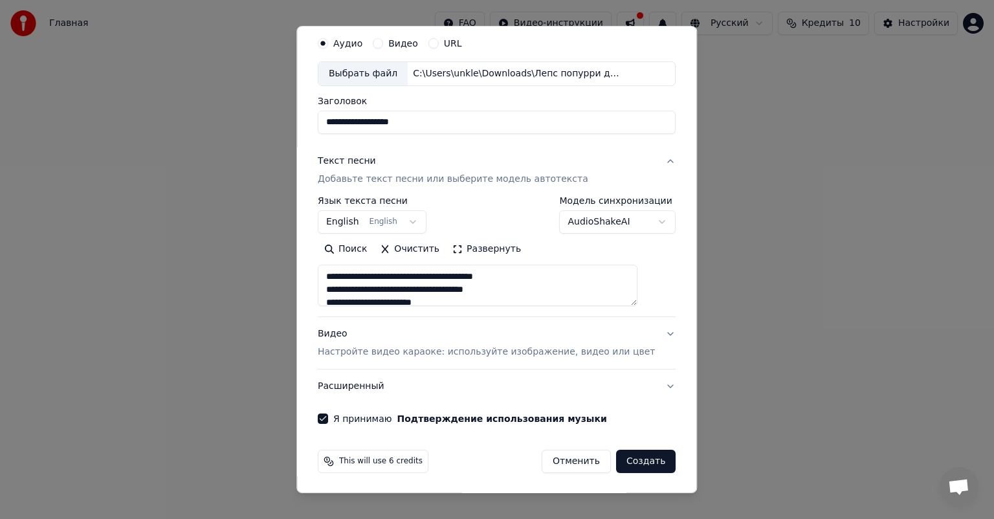
click at [621, 458] on button "Создать" at bounding box center [646, 461] width 60 height 23
select select "**"
type textarea "**********"
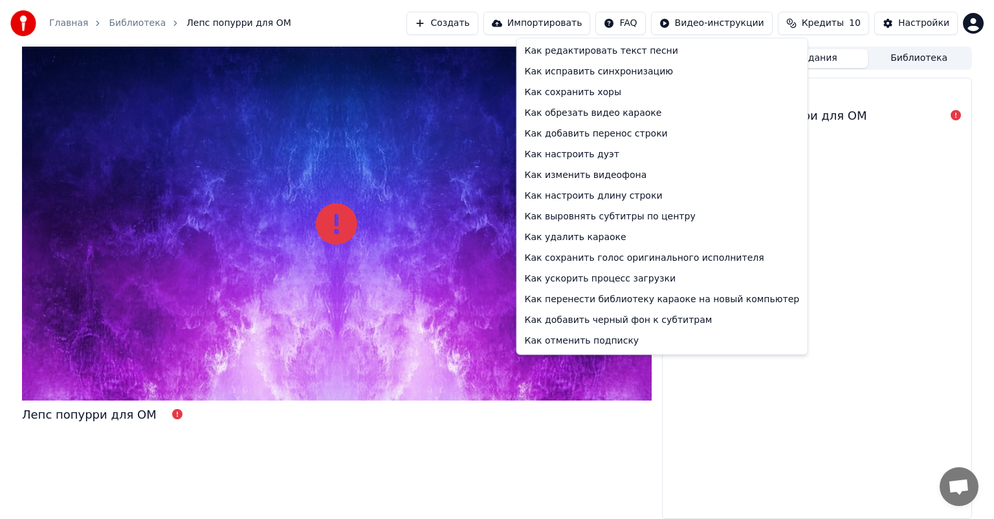
click at [639, 24] on html "Главная Библиотека Лепс попурри для ОМ Создать Импортировать FAQ Видео-инструкц…" at bounding box center [497, 259] width 994 height 519
click at [599, 71] on div "Как исправить синхронизацию" at bounding box center [662, 71] width 285 height 21
